Goal: Transaction & Acquisition: Purchase product/service

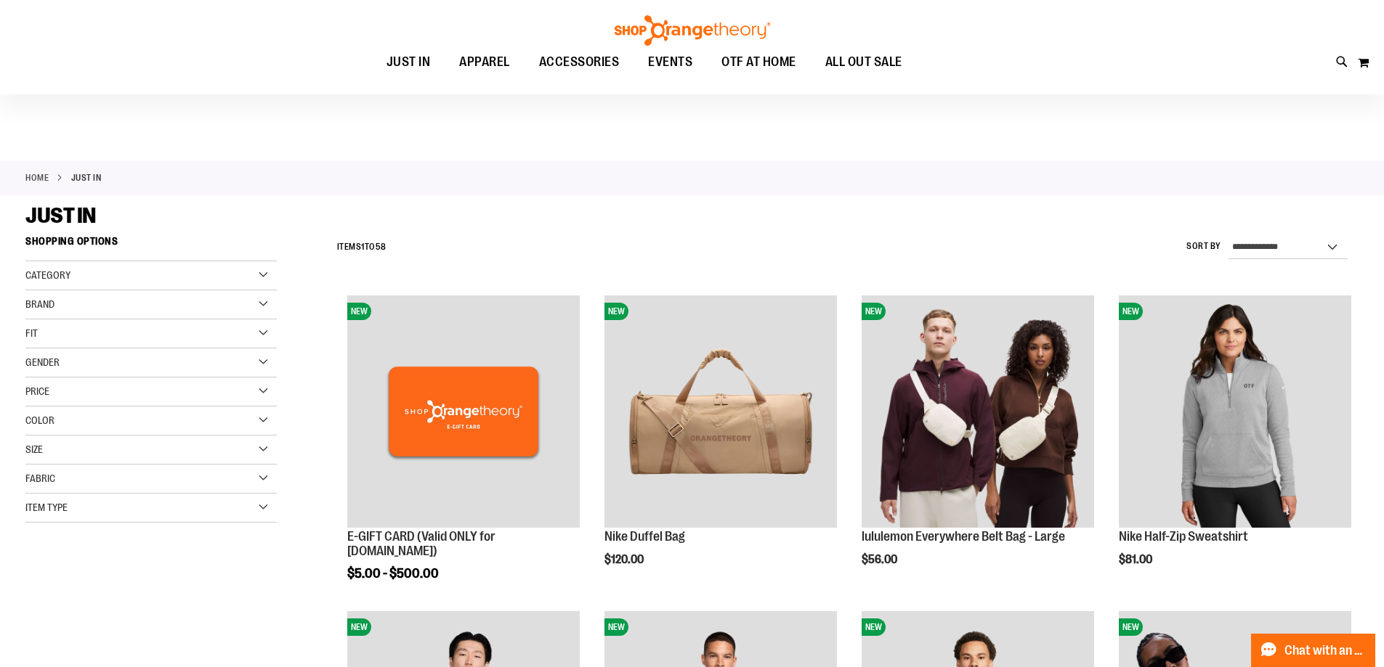
scroll to position [508, 0]
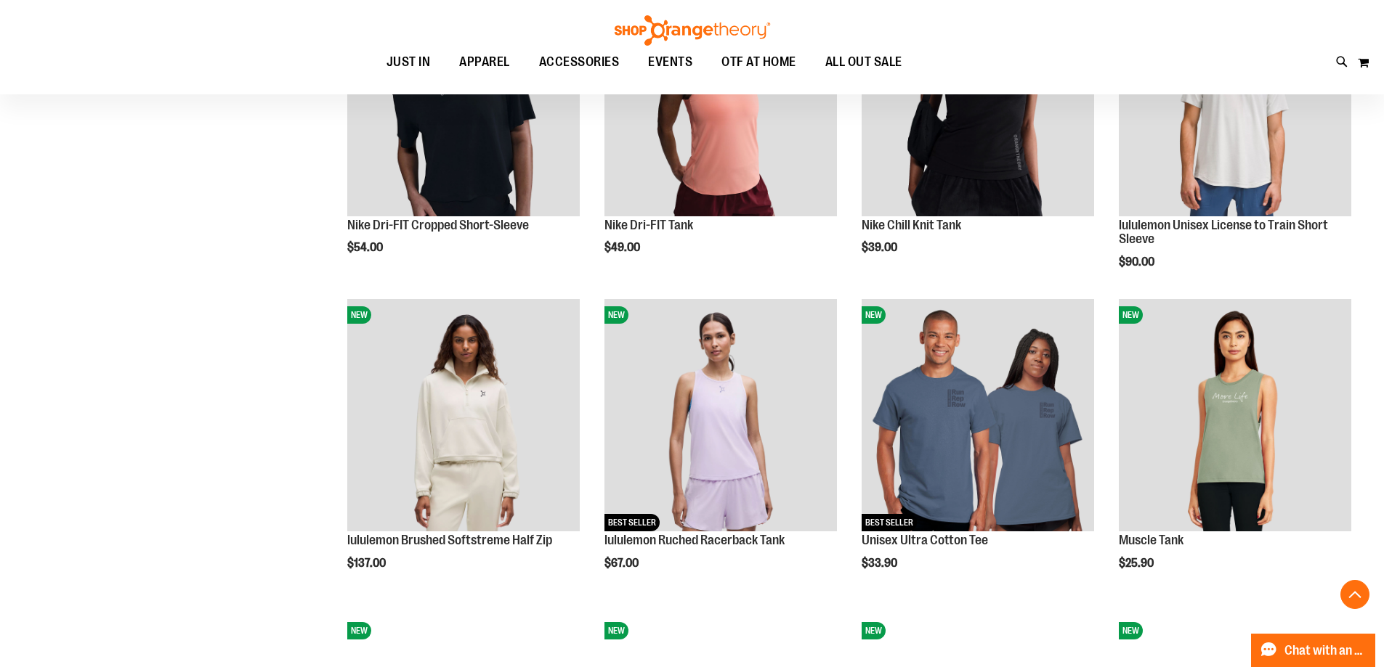
scroll to position [1379, 0]
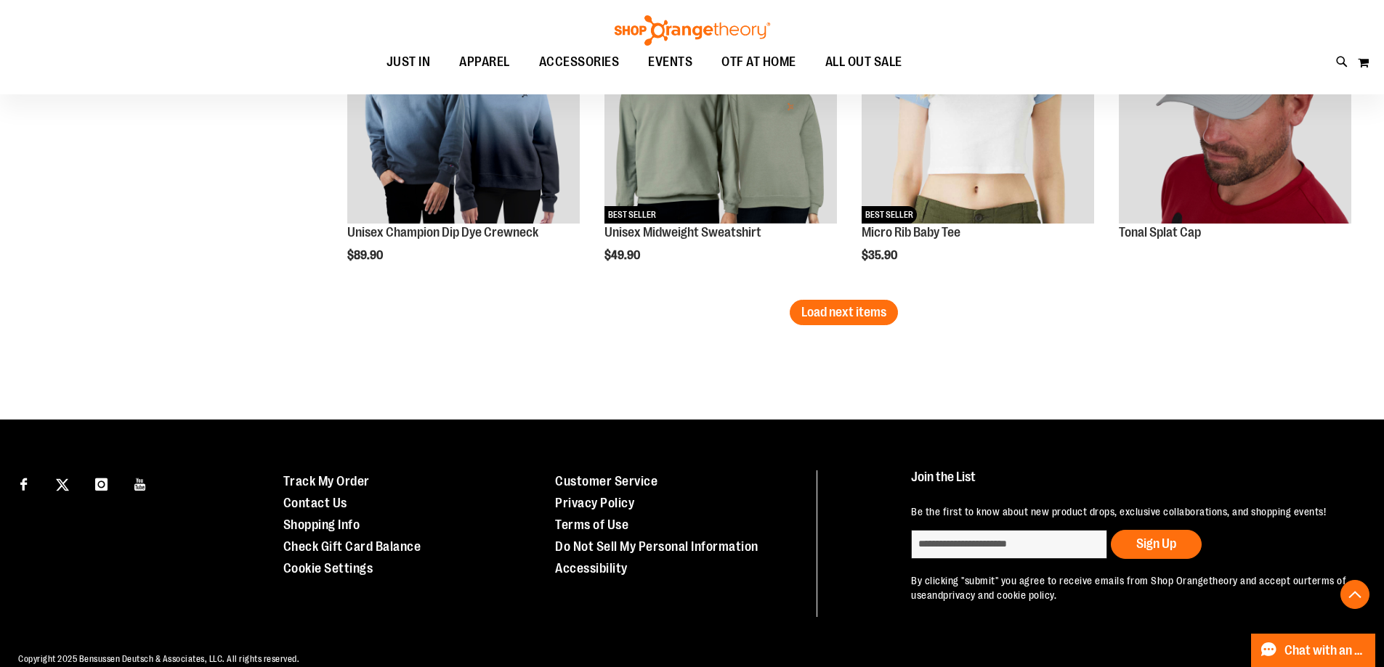
scroll to position [2832, 0]
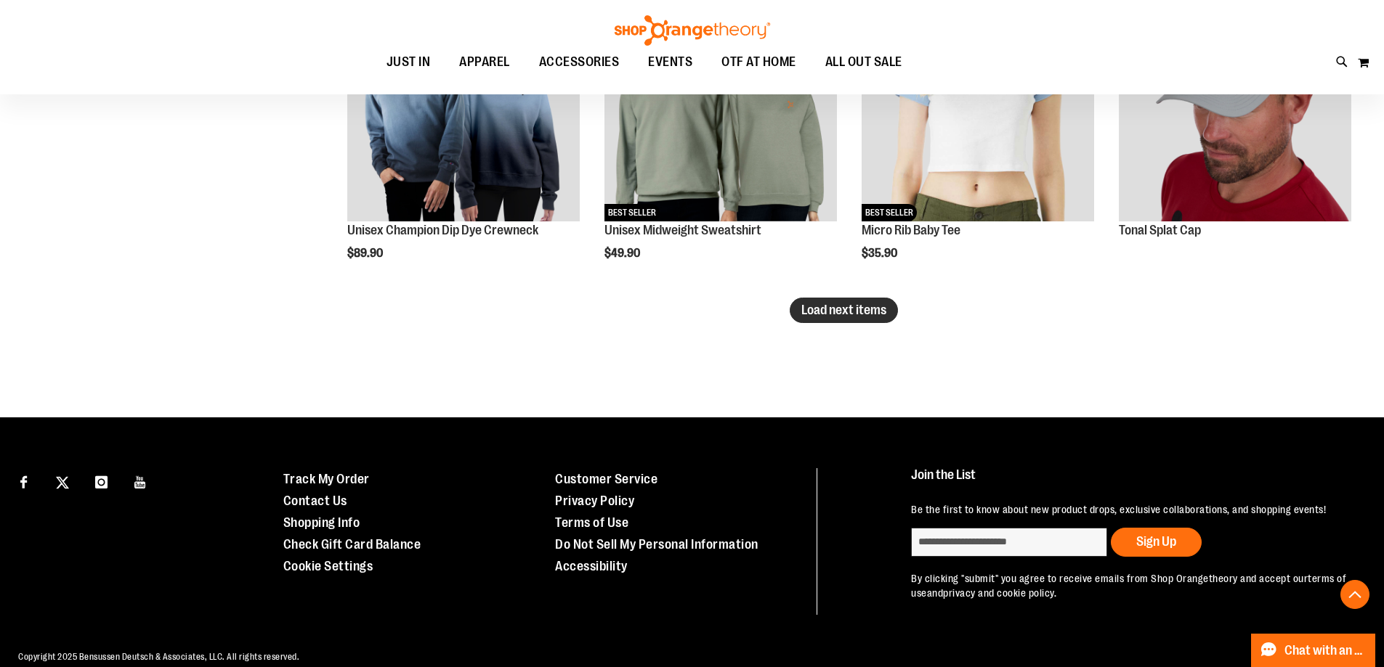
type input "**********"
click at [835, 313] on span "Load next items" at bounding box center [843, 310] width 85 height 15
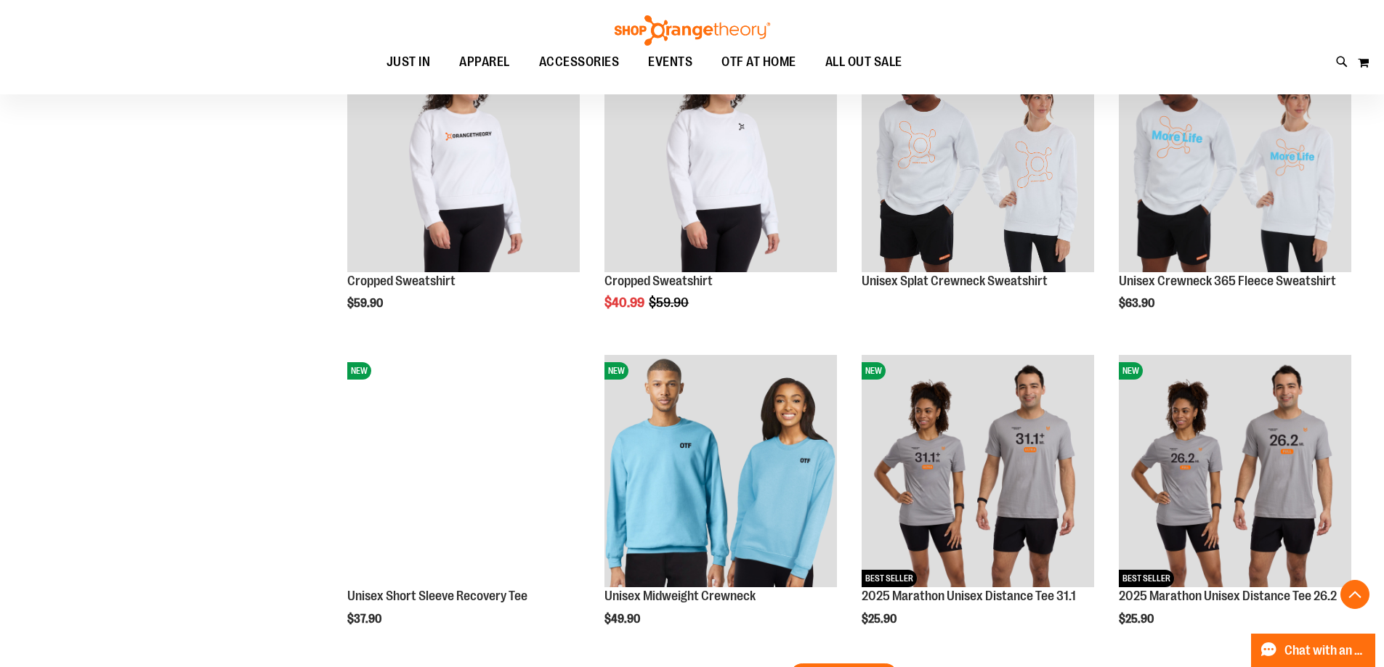
scroll to position [3703, 0]
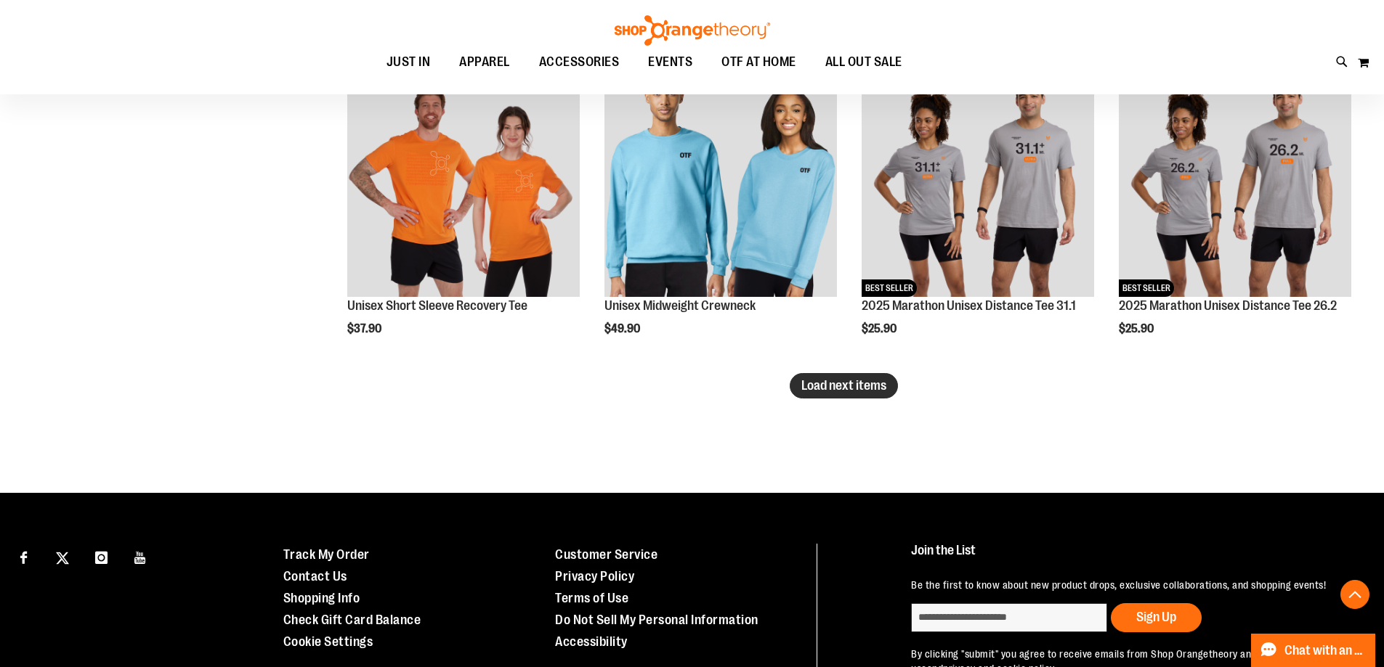
click at [886, 389] on span "Load next items" at bounding box center [843, 385] width 85 height 15
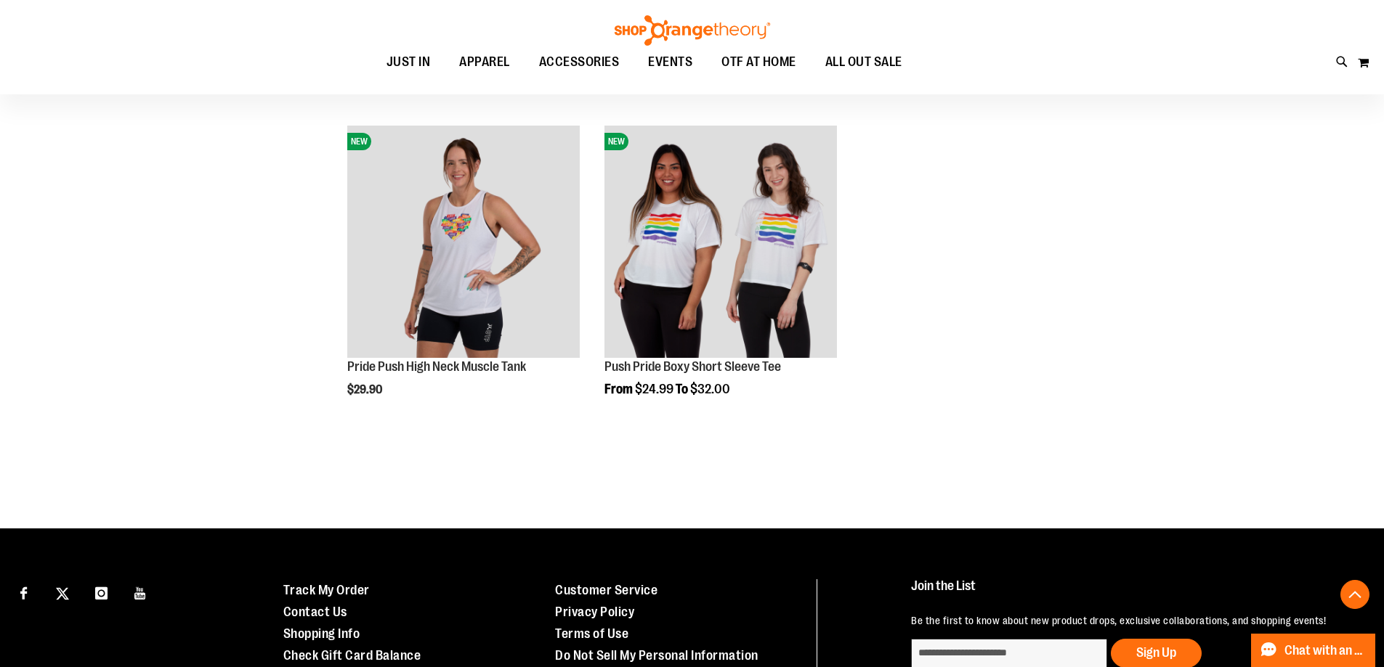
scroll to position [4736, 0]
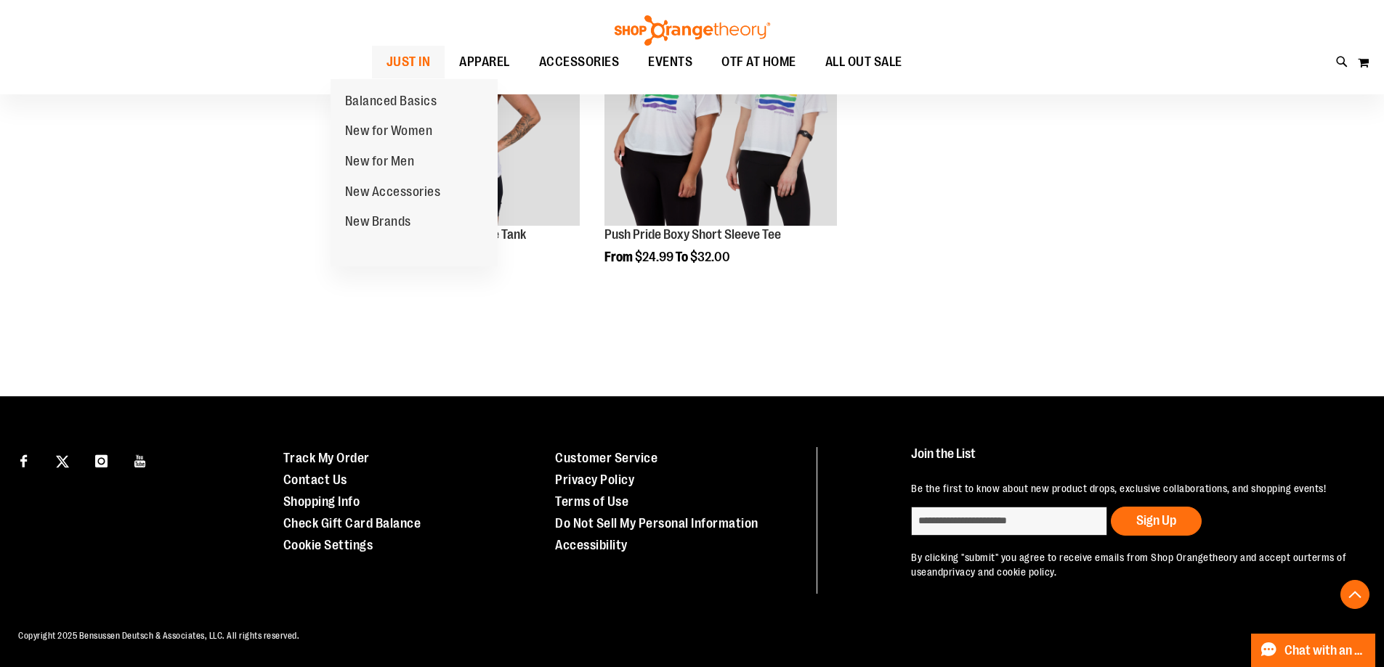
click at [386, 57] on span "JUST IN" at bounding box center [408, 62] width 44 height 33
click at [385, 129] on span "New for Women" at bounding box center [389, 132] width 88 height 18
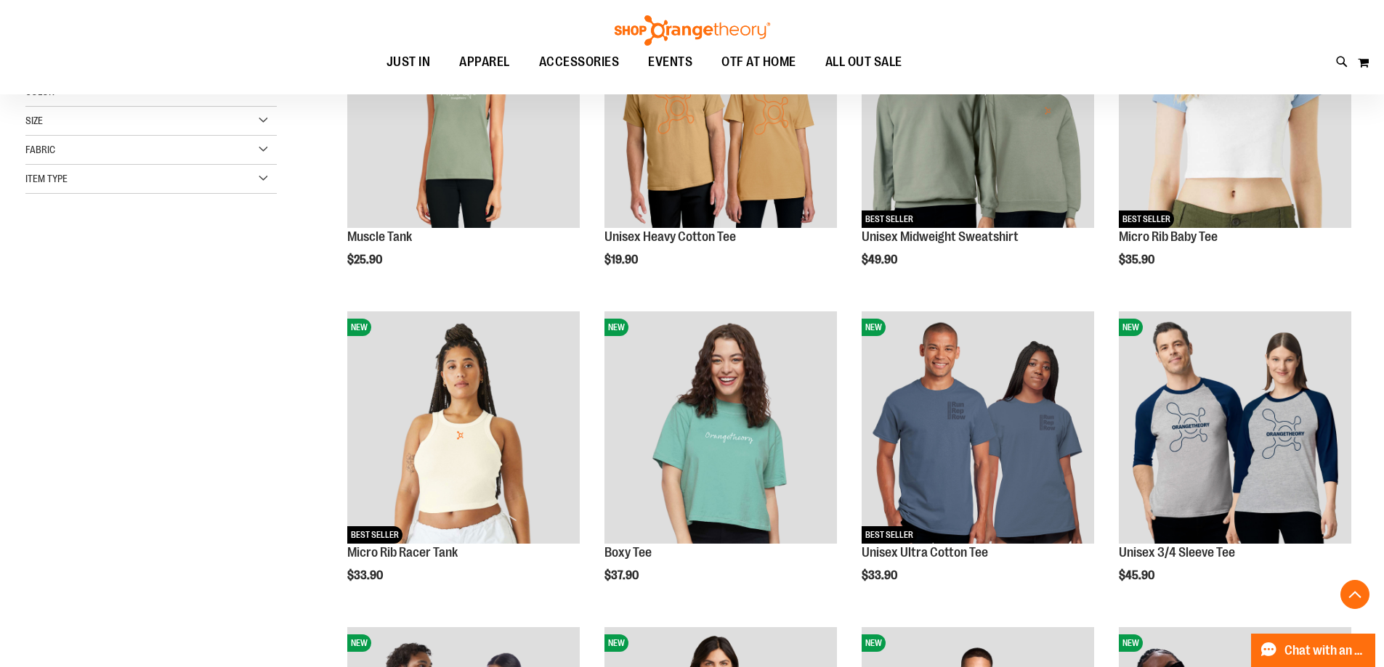
scroll to position [362, 0]
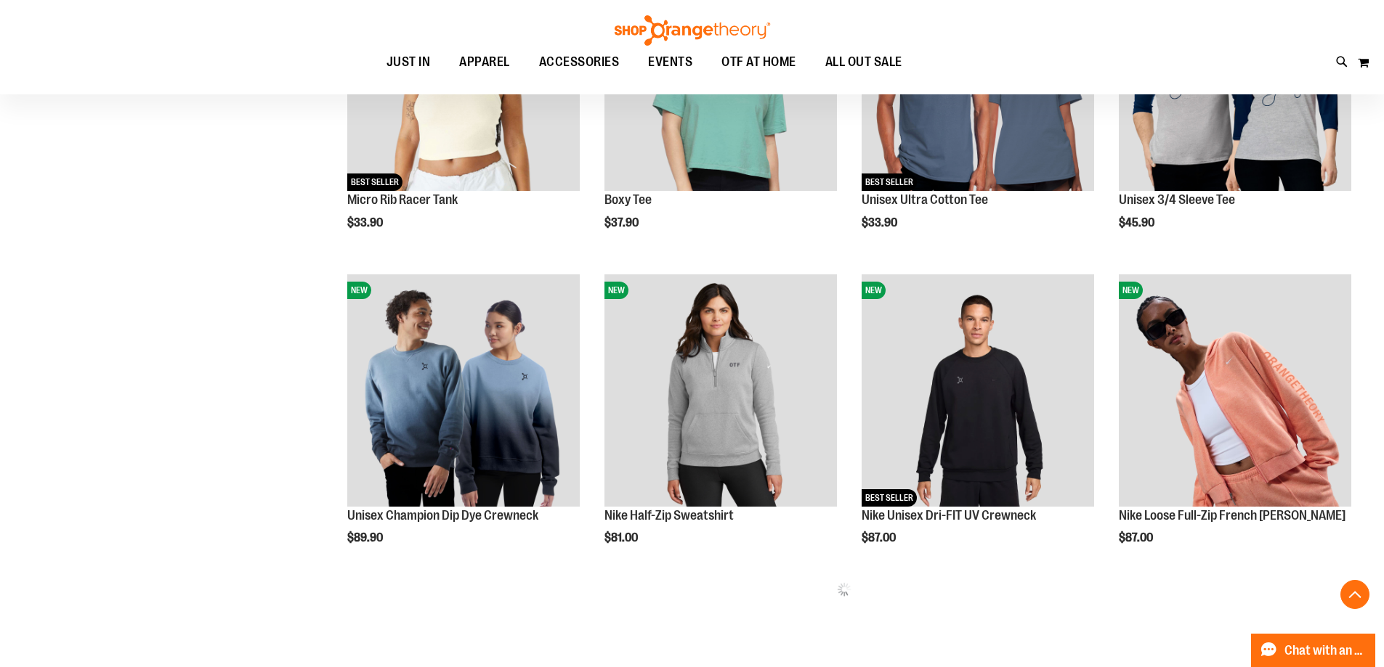
scroll to position [962, 0]
